Goal: Information Seeking & Learning: Learn about a topic

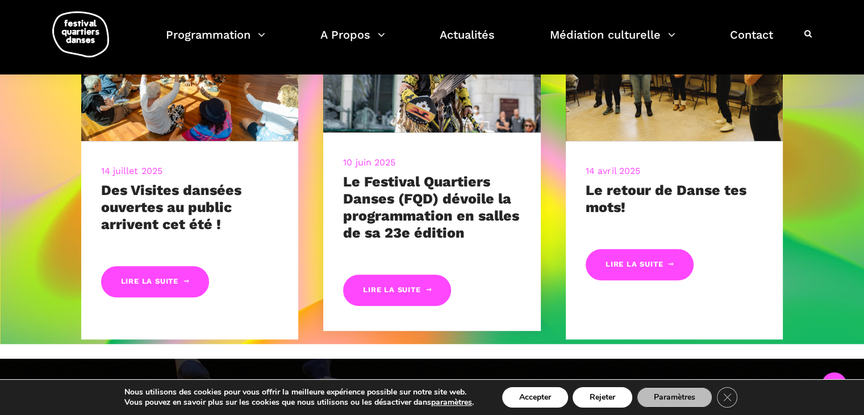
scroll to position [352, 0]
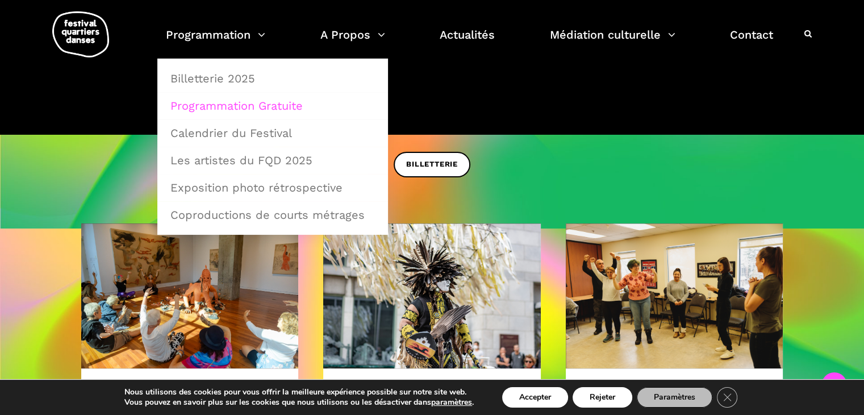
click at [227, 109] on link "Programmation Gratuite" at bounding box center [273, 106] width 218 height 26
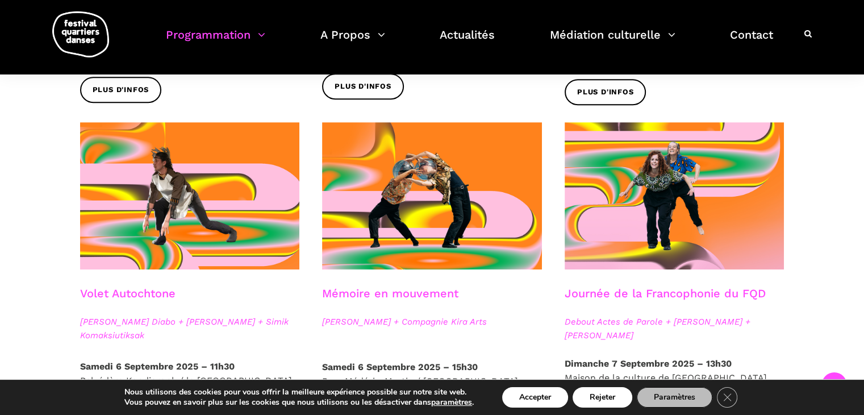
scroll to position [625, 0]
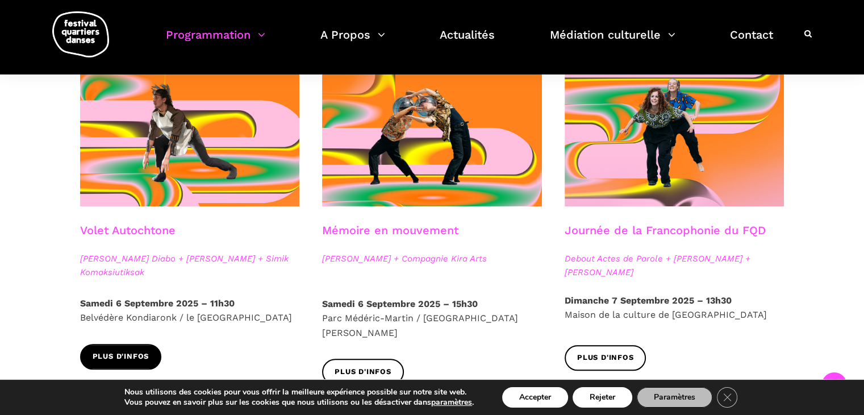
click at [134, 352] on span "Plus d'infos" at bounding box center [121, 357] width 57 height 12
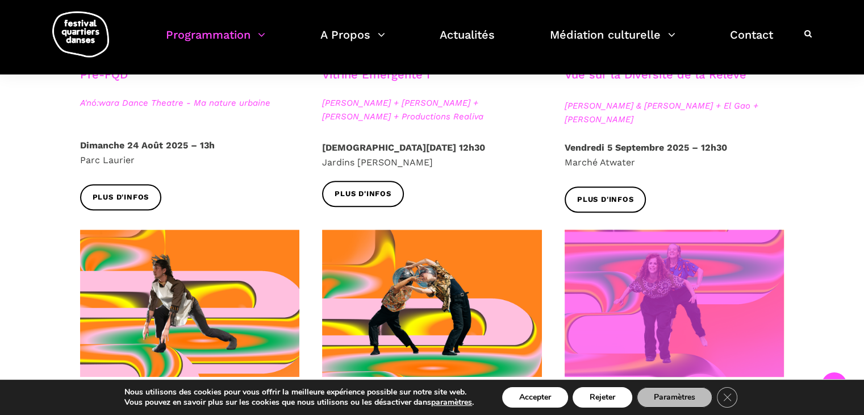
scroll to position [398, 0]
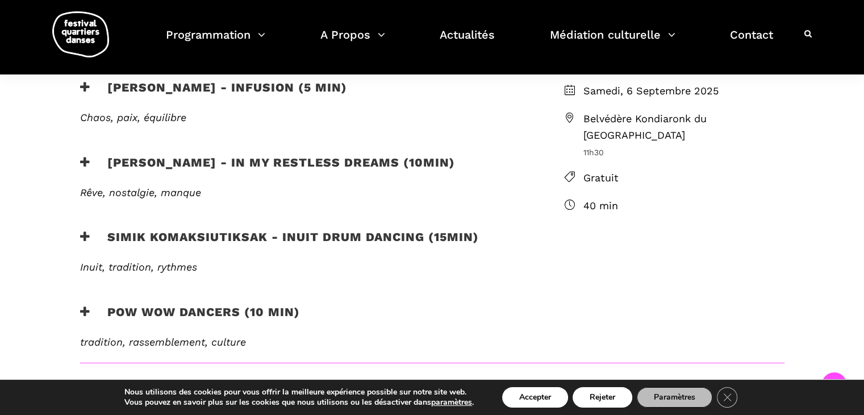
scroll to position [284, 0]
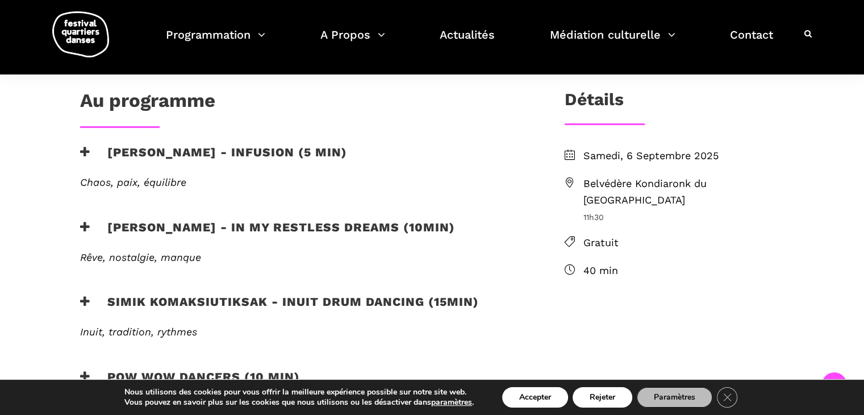
click at [669, 178] on span "Belvédère Kondiaronk du Mont Royal" at bounding box center [684, 192] width 201 height 33
click at [653, 183] on span "Belvédère Kondiaronk du Mont Royal" at bounding box center [684, 192] width 201 height 33
drag, startPoint x: 760, startPoint y: 186, endPoint x: 572, endPoint y: 187, distance: 188.6
click at [572, 187] on li "Belvédère Kondiaronk du Mont Royal 11h30" at bounding box center [675, 200] width 220 height 48
copy li "Belvédère Kondiaronk du Mont Royal"
